Goal: Check status: Check status

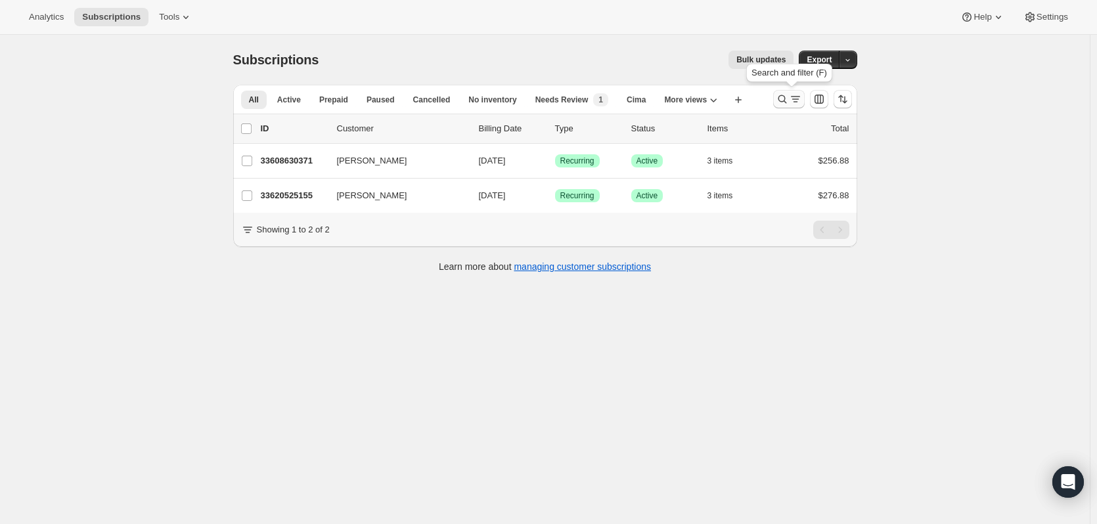
click at [784, 96] on icon "Search and filter results" at bounding box center [782, 99] width 9 height 9
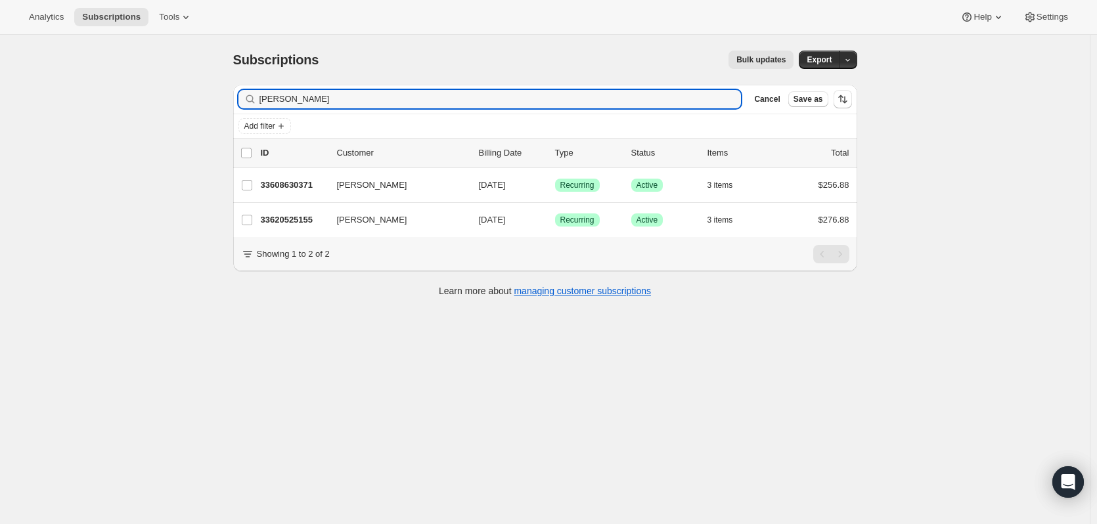
click at [729, 91] on div "Godoy Clear" at bounding box center [489, 99] width 503 height 18
click at [727, 96] on icon "button" at bounding box center [726, 99] width 9 height 9
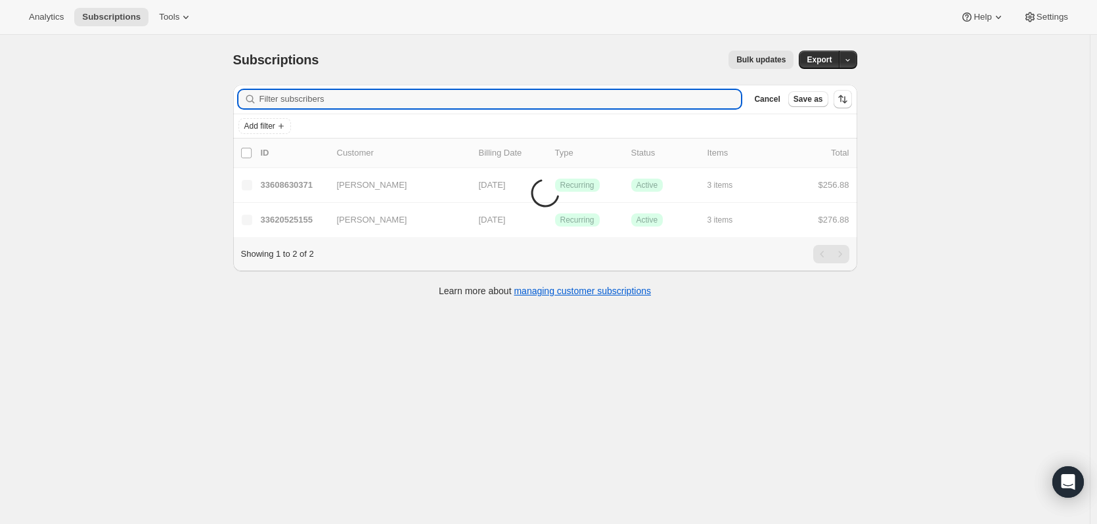
paste input "Amy Cai"
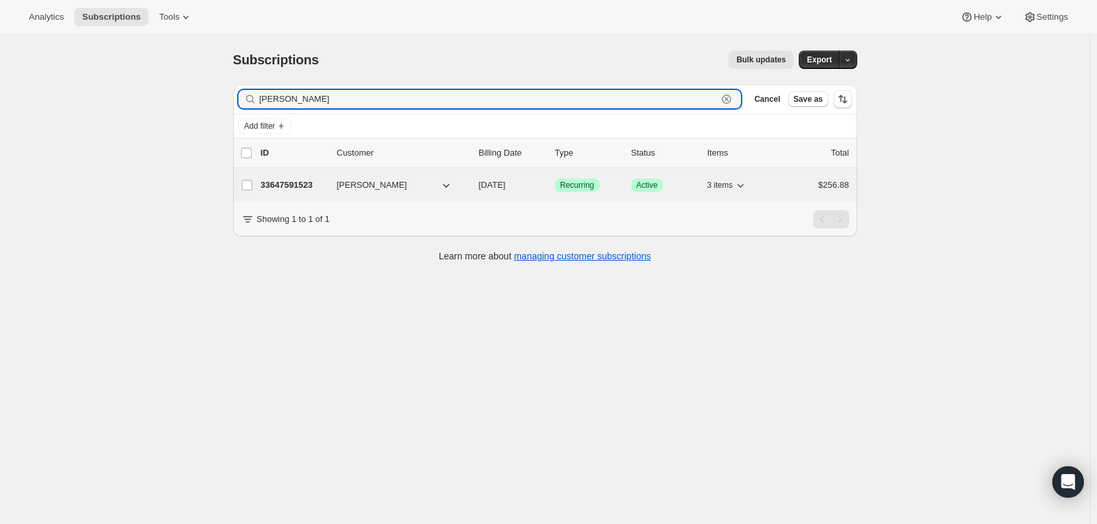
type input "Amy Cai"
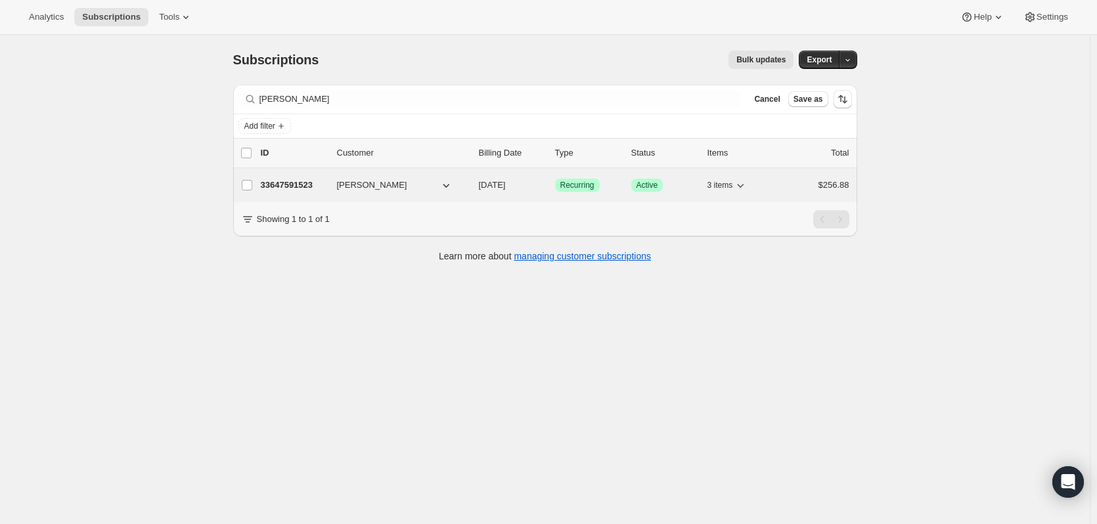
click at [307, 187] on p "33647591523" at bounding box center [294, 185] width 66 height 13
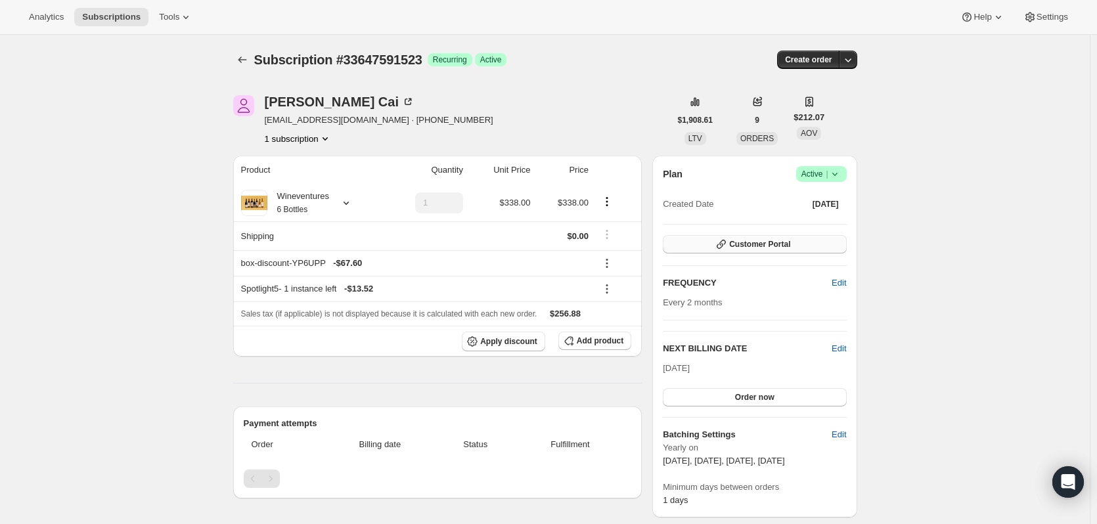
click at [762, 242] on span "Customer Portal" at bounding box center [759, 244] width 61 height 11
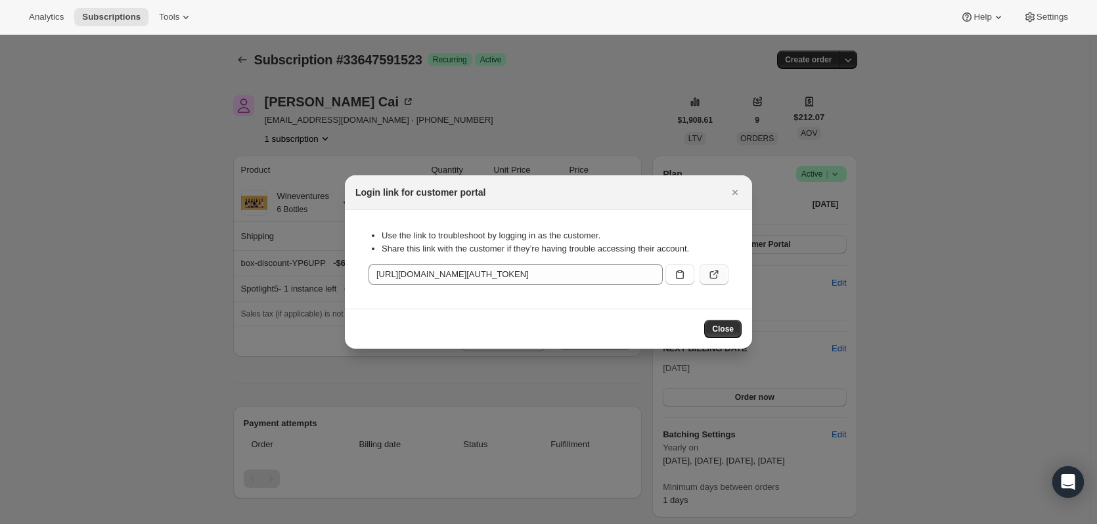
click at [710, 275] on icon ":rc7:" at bounding box center [714, 275] width 8 height 8
click at [732, 325] on span "Close" at bounding box center [723, 329] width 22 height 11
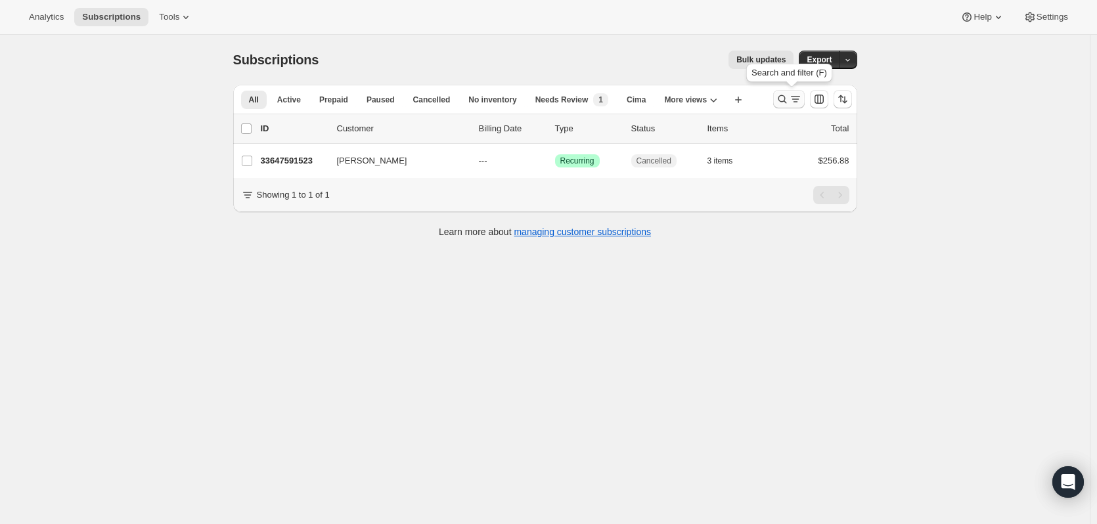
click at [782, 99] on icon "Search and filter results" at bounding box center [782, 99] width 9 height 9
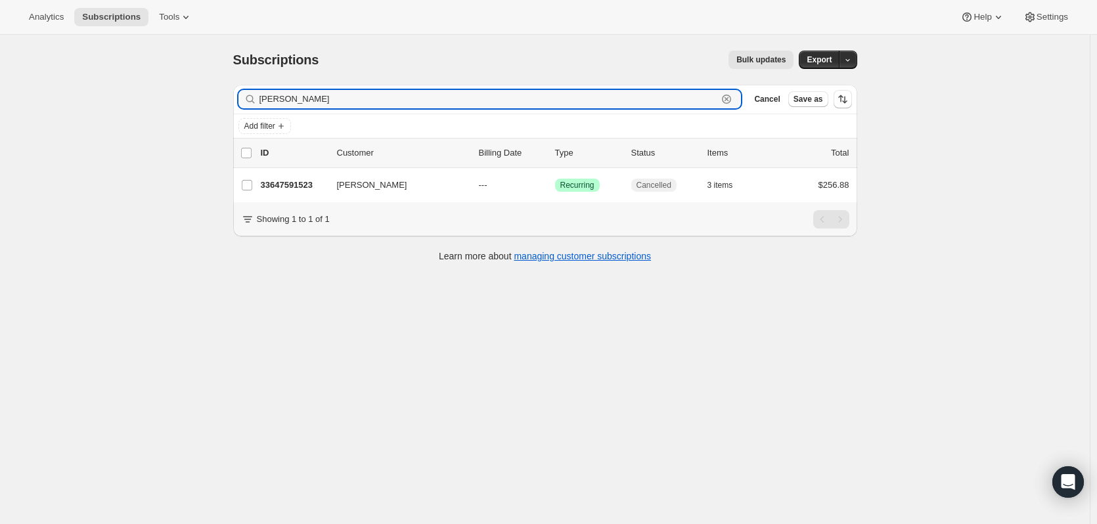
click at [729, 98] on icon "button" at bounding box center [726, 99] width 5 height 5
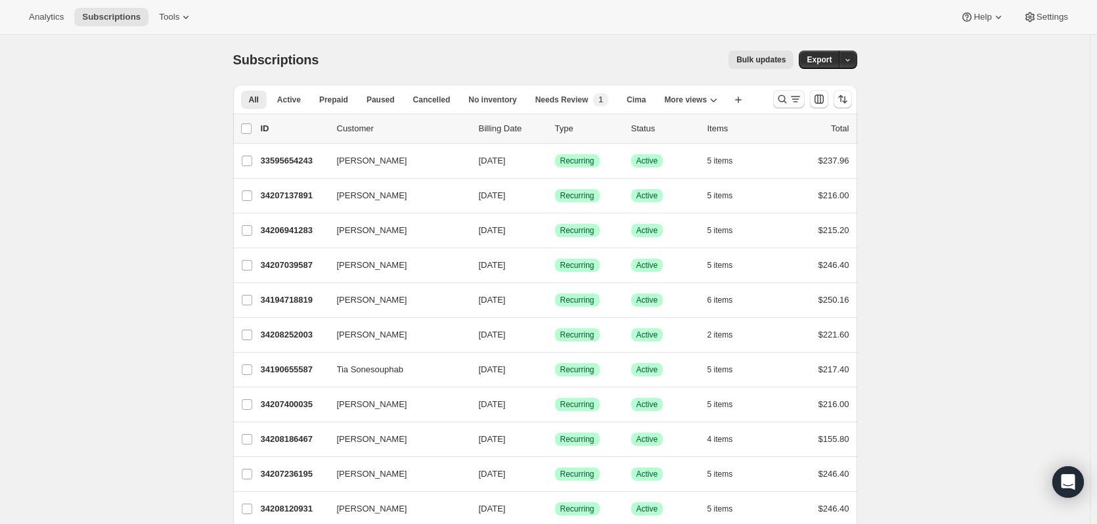
click at [784, 97] on icon "Search and filter results" at bounding box center [782, 99] width 13 height 13
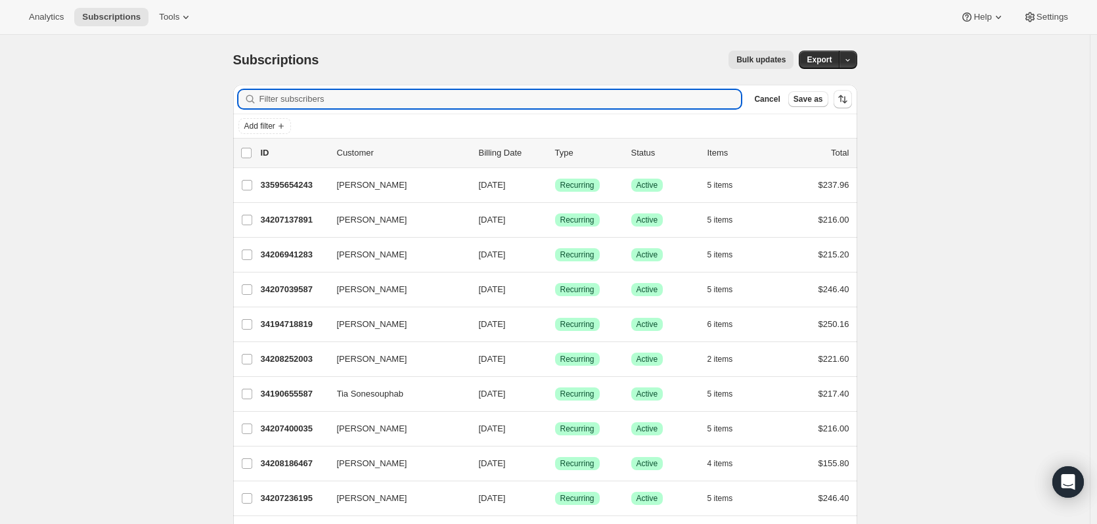
type input "F"
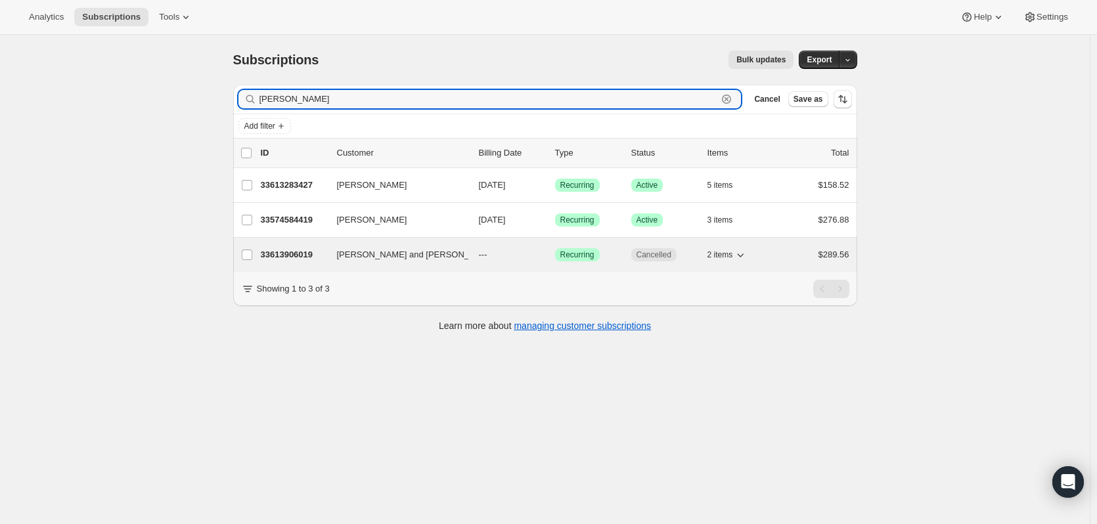
type input "[PERSON_NAME]"
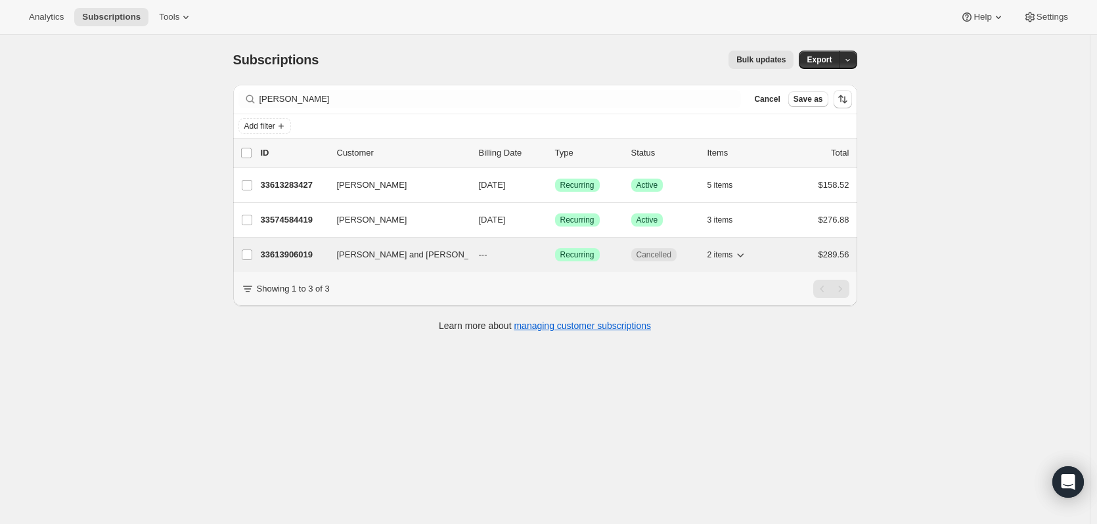
click at [295, 254] on p "33613906019" at bounding box center [294, 254] width 66 height 13
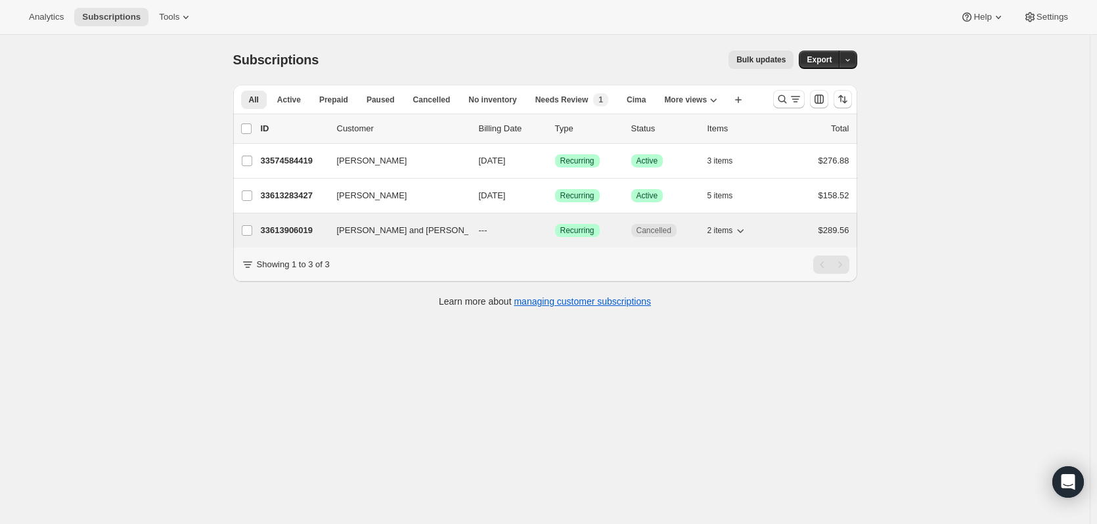
click at [316, 232] on p "33613906019" at bounding box center [294, 230] width 66 height 13
